Goal: Check status: Check status

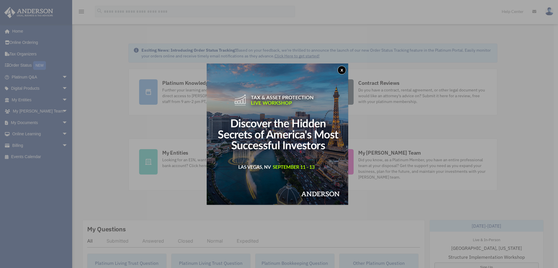
click at [343, 70] on button "x" at bounding box center [342, 70] width 9 height 9
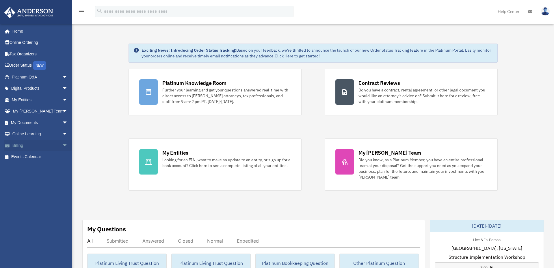
click at [62, 143] on span "arrow_drop_down" at bounding box center [68, 146] width 12 height 12
click at [34, 166] on link "Past Invoices" at bounding box center [42, 169] width 68 height 12
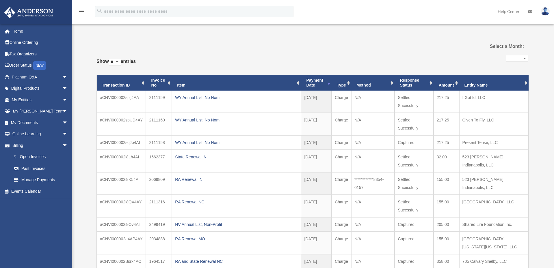
select select
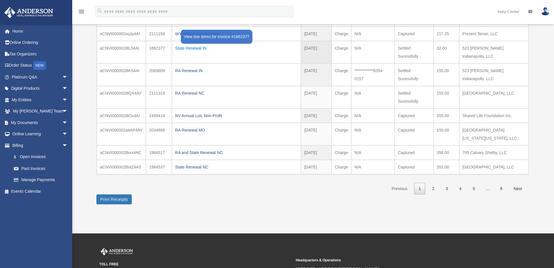
scroll to position [136, 0]
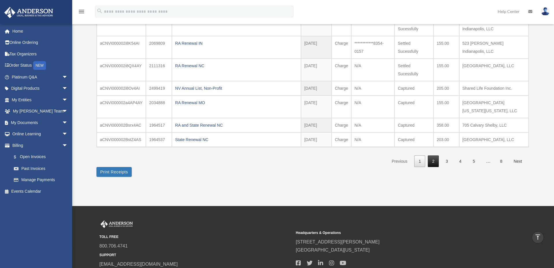
click at [432, 160] on link "2" at bounding box center [433, 162] width 11 height 12
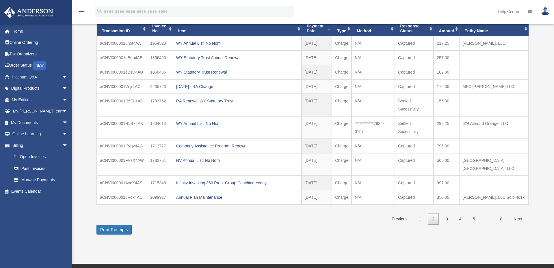
scroll to position [48, 0]
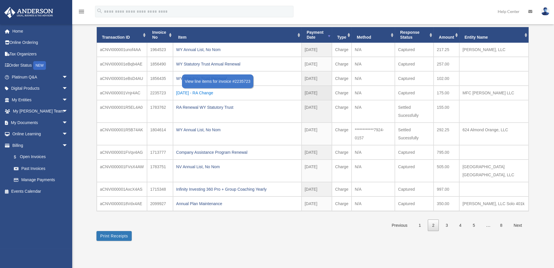
click at [201, 91] on div "[DATE] - RA Change" at bounding box center [237, 93] width 122 height 8
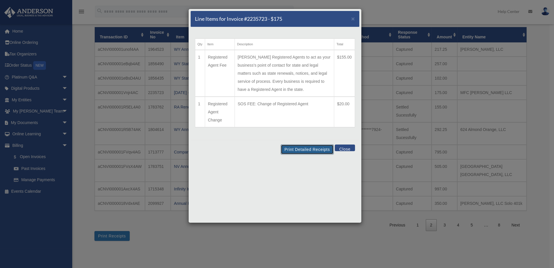
click at [317, 148] on button "Print Detailed Receipts" at bounding box center [307, 150] width 53 height 10
click at [342, 146] on button "Close" at bounding box center [345, 148] width 20 height 7
